Goal: Check status: Check status

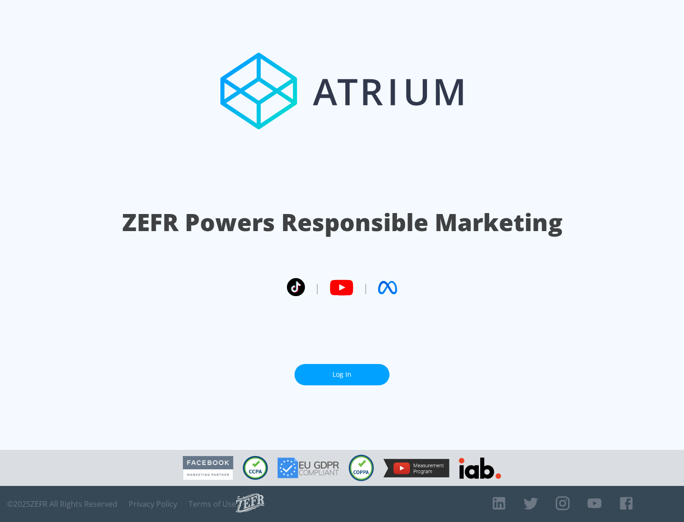
click at [342, 375] on link "Log In" at bounding box center [341, 374] width 95 height 21
